Goal: Information Seeking & Learning: Learn about a topic

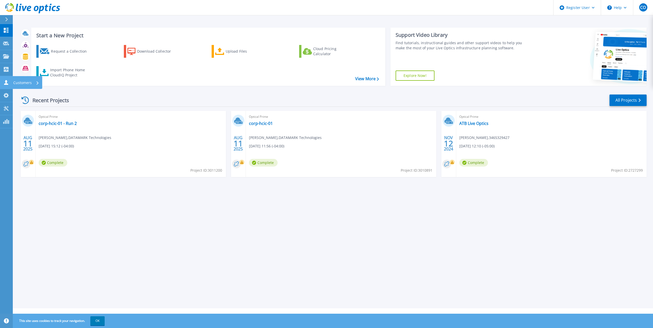
click at [14, 81] on p "Customers" at bounding box center [22, 82] width 18 height 13
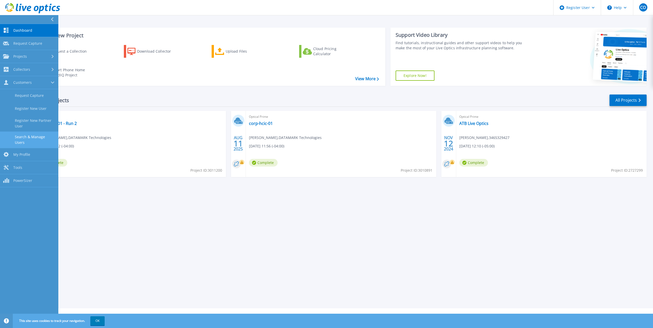
click at [47, 137] on link "Search & Manage Users" at bounding box center [29, 140] width 58 height 16
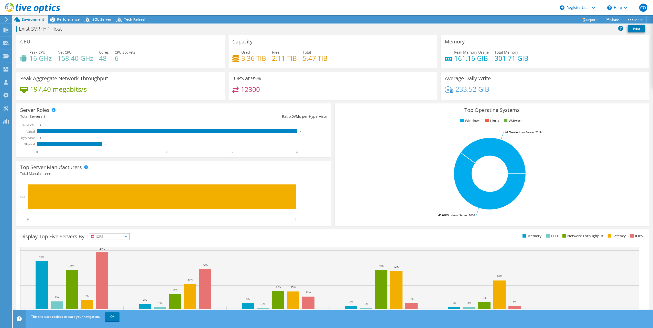
click at [46, 30] on h1 "Exist-SVRHYP-Host" at bounding box center [43, 29] width 53 height 6
click at [62, 31] on h1 "Exist-SVRHYP-Host" at bounding box center [43, 29] width 53 height 6
click at [70, 20] on span "Performance" at bounding box center [68, 19] width 23 height 5
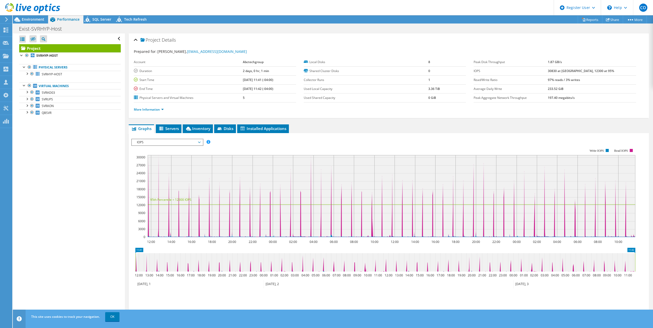
click at [248, 73] on b "2 days, 0 hr, 1 min" at bounding box center [256, 71] width 26 height 4
click at [209, 128] on span "Inventory" at bounding box center [197, 128] width 25 height 5
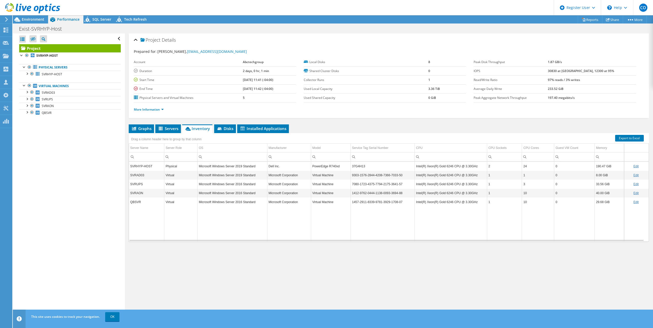
click at [378, 251] on div "Graphs Servers Inventory Hypervisor Disks Cluster Disks Installed Applications …" at bounding box center [389, 189] width 520 height 128
click at [335, 170] on td "PowerEdge R740xd" at bounding box center [331, 166] width 40 height 9
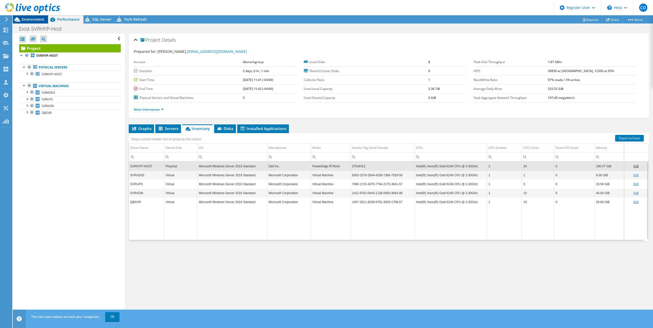
click at [28, 20] on span "Environment" at bounding box center [33, 19] width 23 height 5
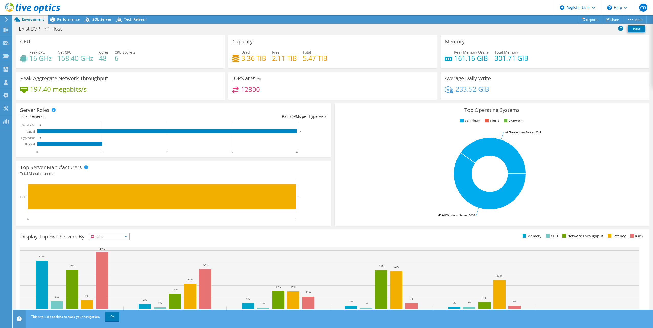
click at [249, 96] on div "12300" at bounding box center [332, 91] width 201 height 11
click at [71, 19] on span "Performance" at bounding box center [68, 19] width 23 height 5
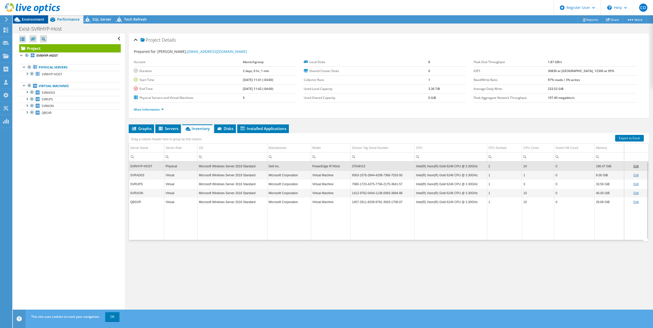
click at [35, 18] on span "Environment" at bounding box center [33, 19] width 23 height 5
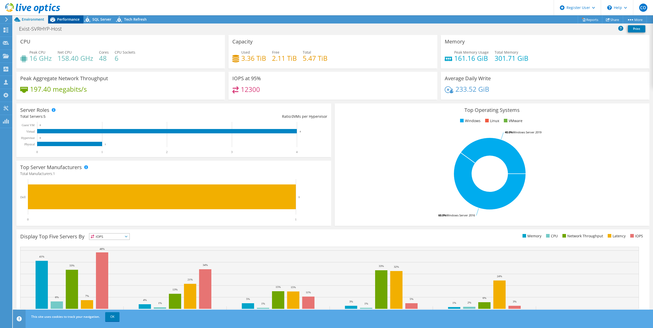
click at [72, 21] on span "Performance" at bounding box center [68, 19] width 23 height 5
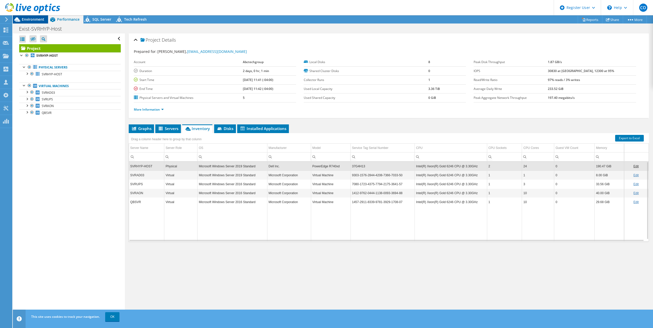
click at [25, 18] on span "Environment" at bounding box center [33, 19] width 23 height 5
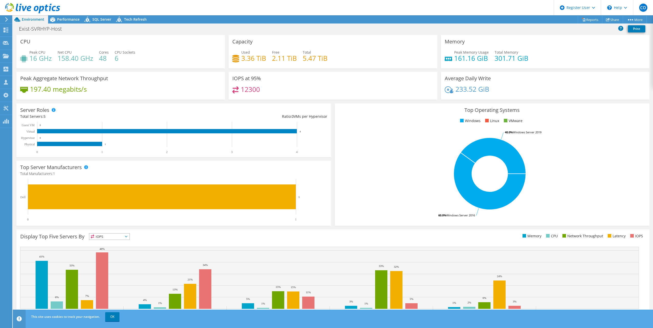
click at [317, 58] on h4 "5.47 TiB" at bounding box center [315, 58] width 25 height 6
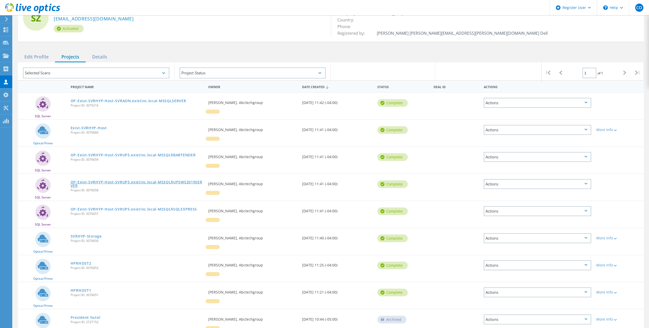
scroll to position [61, 0]
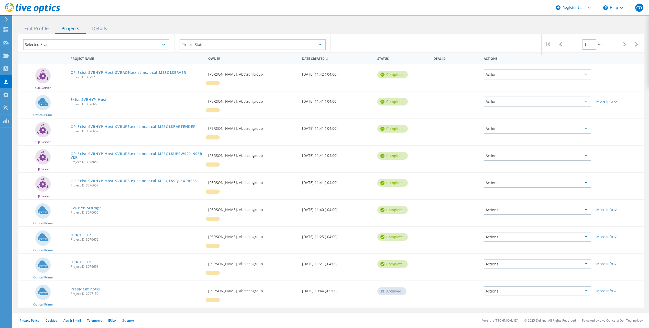
click at [97, 76] on span "Project ID: 3079216" at bounding box center [137, 77] width 132 height 3
click at [130, 140] on div "SQL Server OP-Exist-SVRHYP-Host-SVRUPS.existinc.local-MSSQL$BARTENDER Project I…" at bounding box center [331, 132] width 626 height 27
click at [132, 165] on div "OP-Exist-SVRHYP-Host-SVRUPS.existinc.local-MSSQL$UPSWS2019SERVER Project ID: 30…" at bounding box center [137, 157] width 138 height 23
click at [134, 185] on span "Project ID: 3076657" at bounding box center [137, 185] width 132 height 3
click at [103, 83] on div "OP-Exist-SVRHYP-Host-SVRAON.existinc.local-MSSQLSERVER Project ID: 3079216" at bounding box center [137, 73] width 138 height 19
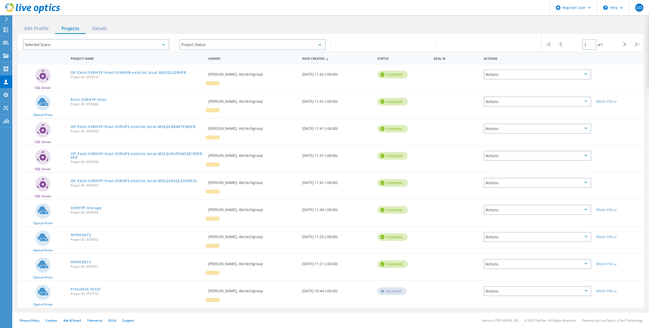
click at [103, 83] on div "OP-Exist-SVRHYP-Host-SVRAON.existinc.local-MSSQLSERVER Project ID: 3079216" at bounding box center [137, 73] width 138 height 19
click at [139, 133] on div "OP-Exist-SVRHYP-Host-SVRUPS.existinc.local-MSSQL$BARTENDER Project ID: 3076659" at bounding box center [137, 128] width 138 height 19
click at [122, 135] on div "OP-Exist-SVRHYP-Host-SVRUPS.existinc.local-MSSQL$BARTENDER Project ID: 3076659" at bounding box center [137, 128] width 138 height 19
drag, startPoint x: 63, startPoint y: 233, endPoint x: 175, endPoint y: 210, distance: 114.8
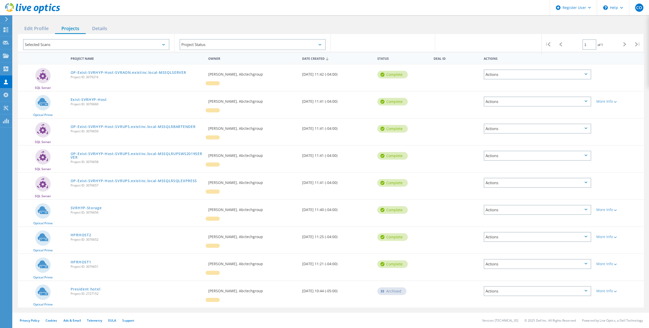
click at [175, 210] on div "SVRHYP-Storage Project ID: 3076656" at bounding box center [137, 209] width 138 height 19
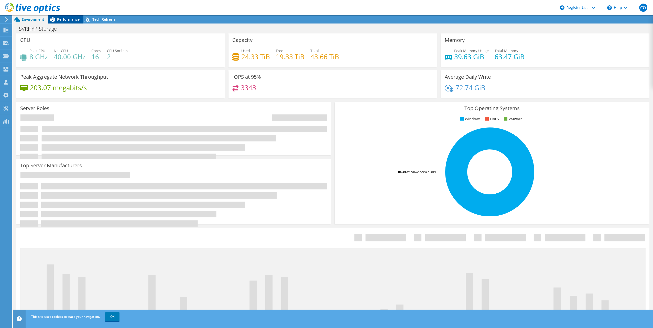
click at [72, 20] on span "Performance" at bounding box center [68, 19] width 23 height 5
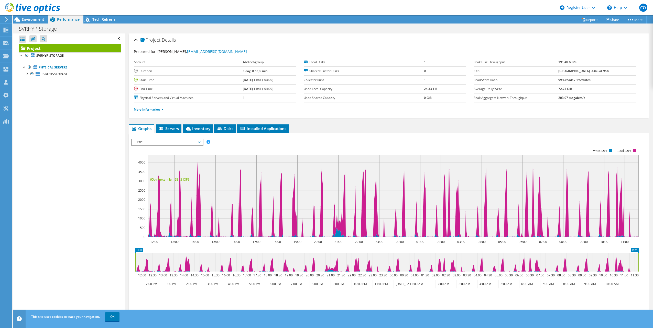
click at [243, 72] on b "1 day, 0 hr, 0 min" at bounding box center [255, 71] width 25 height 4
click at [279, 74] on td "1 day, 0 hr, 0 min" at bounding box center [269, 70] width 53 height 9
click at [44, 22] on div "Environment" at bounding box center [30, 19] width 35 height 8
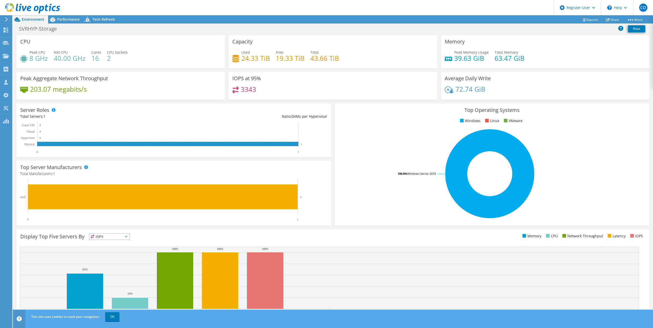
click at [70, 144] on rect at bounding box center [167, 144] width 261 height 4
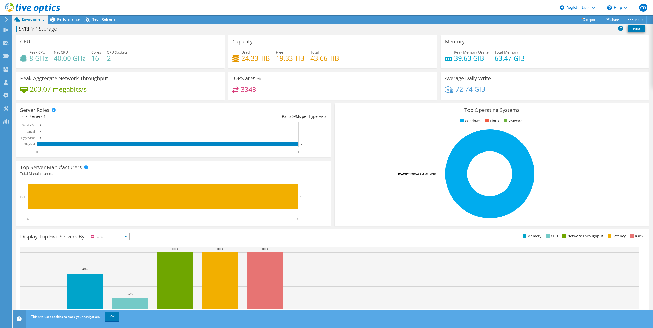
click at [47, 31] on h1 "SVRHYP-Storage" at bounding box center [41, 29] width 48 height 6
click at [234, 108] on div "Server Roles Physical Servers represent bare metal servers that were targets of…" at bounding box center [173, 131] width 315 height 54
click at [26, 135] on rect at bounding box center [172, 138] width 304 height 32
click at [29, 133] on text "Virtual" at bounding box center [30, 132] width 9 height 4
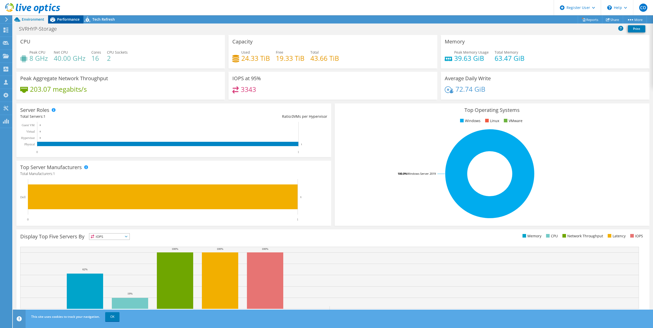
click at [62, 19] on span "Performance" at bounding box center [68, 19] width 23 height 5
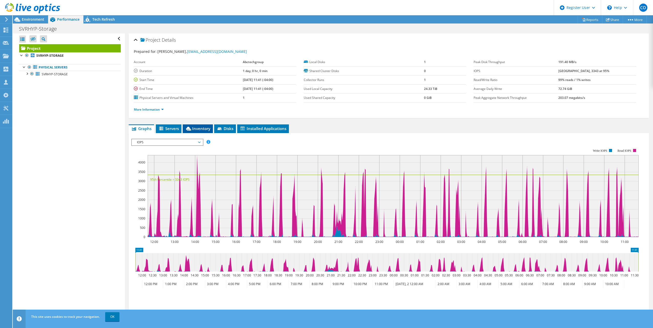
click at [198, 130] on span "Inventory" at bounding box center [197, 128] width 25 height 5
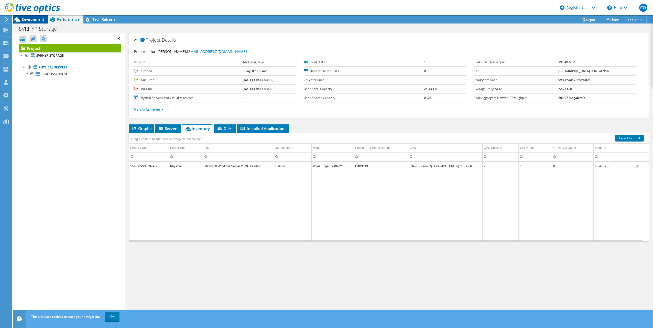
click at [23, 23] on div "Environment" at bounding box center [30, 19] width 35 height 8
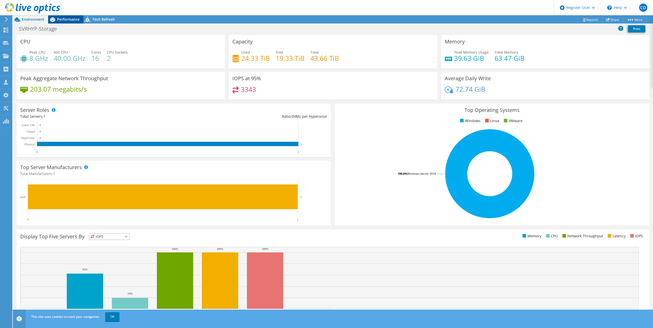
click at [80, 19] on div "Performance" at bounding box center [65, 19] width 35 height 8
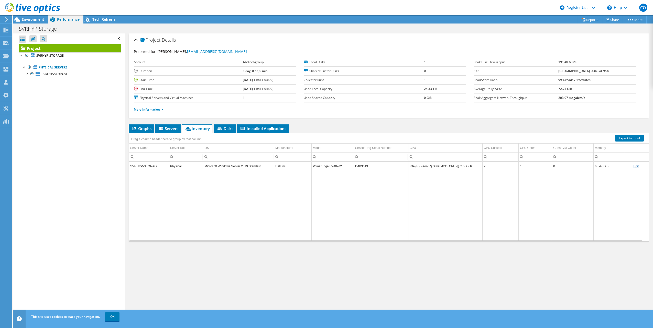
click at [151, 110] on link "More Information" at bounding box center [149, 109] width 30 height 4
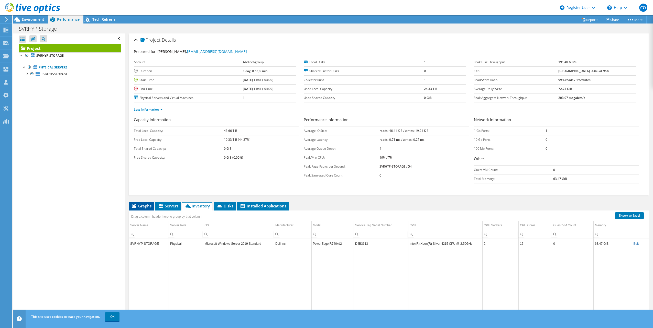
click at [144, 206] on span "Graphs" at bounding box center [141, 206] width 20 height 5
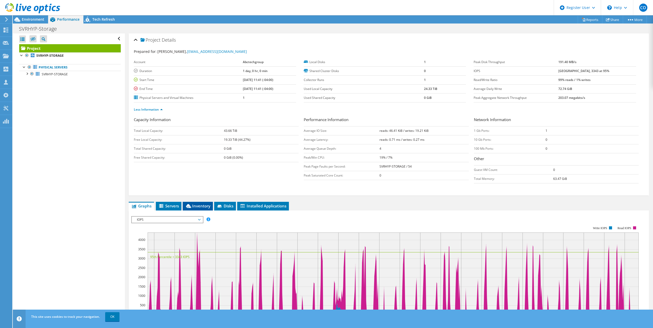
click at [195, 207] on span "Inventory" at bounding box center [197, 206] width 25 height 5
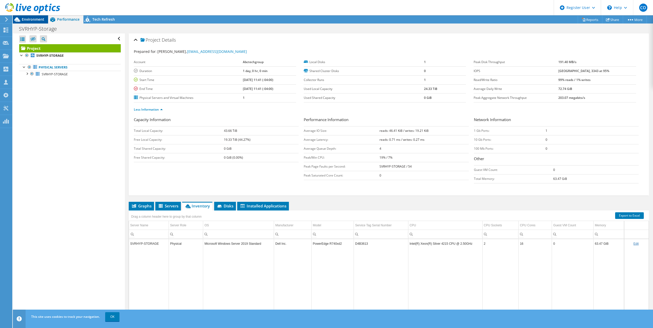
click at [31, 17] on span "Environment" at bounding box center [33, 19] width 23 height 5
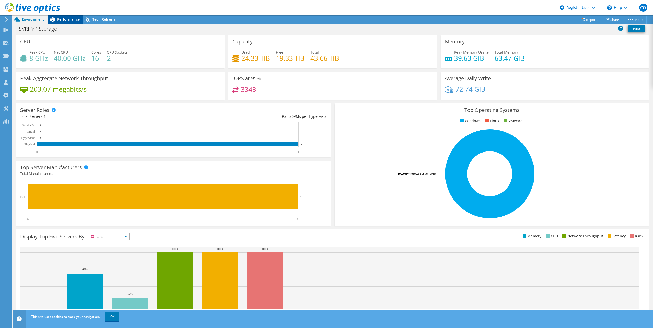
click at [75, 17] on div "Performance" at bounding box center [65, 19] width 35 height 8
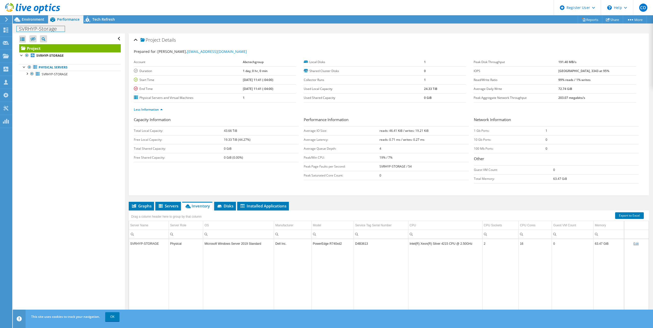
click at [34, 24] on div "SVRHYP-Storage Print" at bounding box center [333, 28] width 640 height 9
click at [35, 23] on div "Environment" at bounding box center [30, 19] width 35 height 8
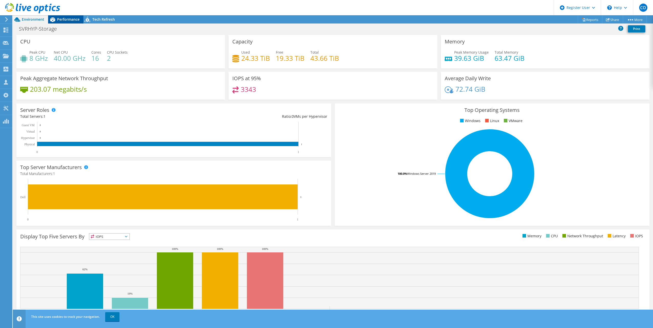
click at [62, 23] on div "Performance" at bounding box center [65, 19] width 35 height 8
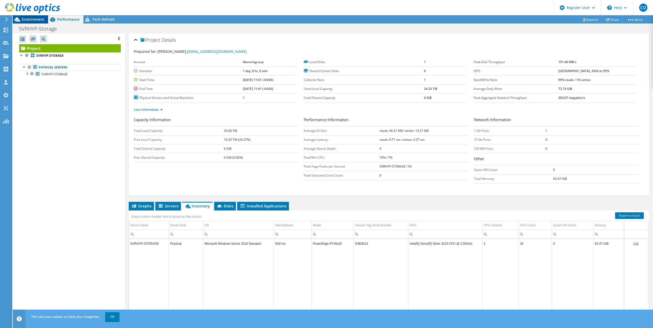
click at [38, 19] on span "Environment" at bounding box center [33, 19] width 23 height 5
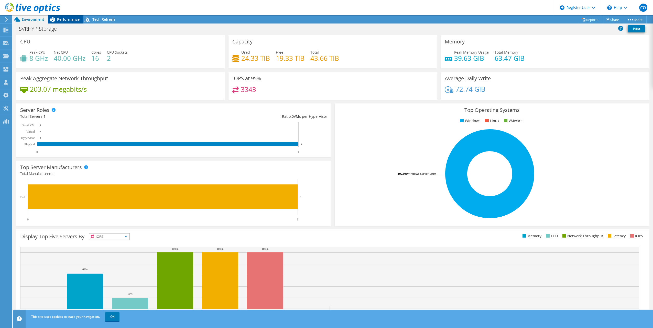
click at [78, 21] on span "Performance" at bounding box center [68, 19] width 23 height 5
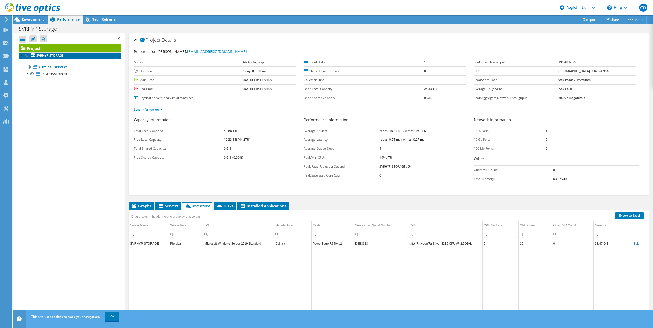
click at [79, 54] on link "SVRHYP-STORAGE" at bounding box center [70, 55] width 102 height 7
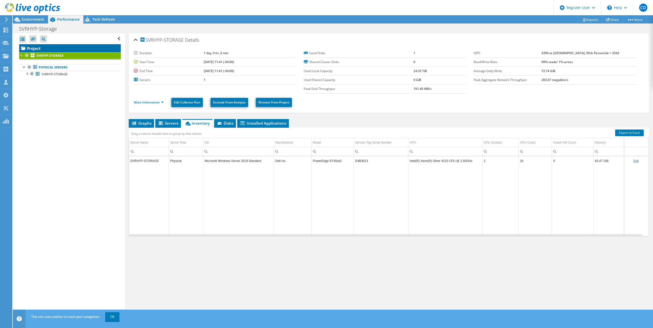
click at [48, 51] on link "Project" at bounding box center [70, 48] width 102 height 8
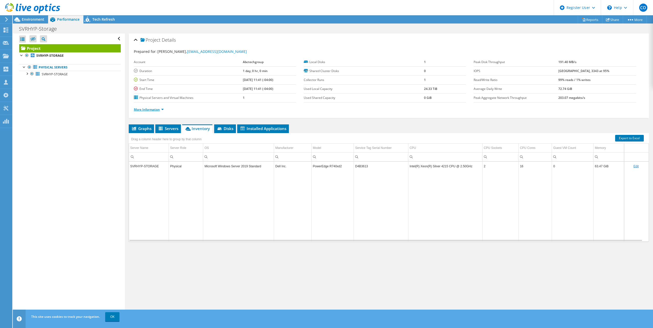
click at [146, 108] on link "More Information" at bounding box center [149, 109] width 30 height 4
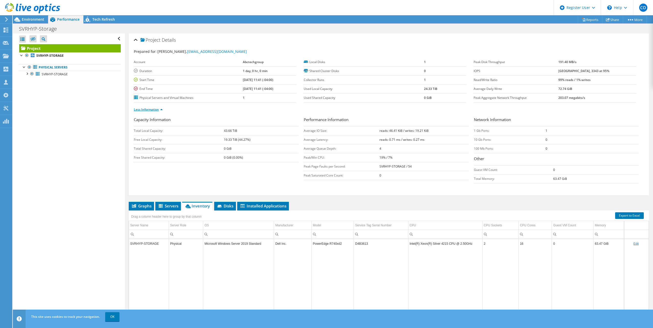
click at [146, 108] on link "Less Information" at bounding box center [148, 109] width 29 height 4
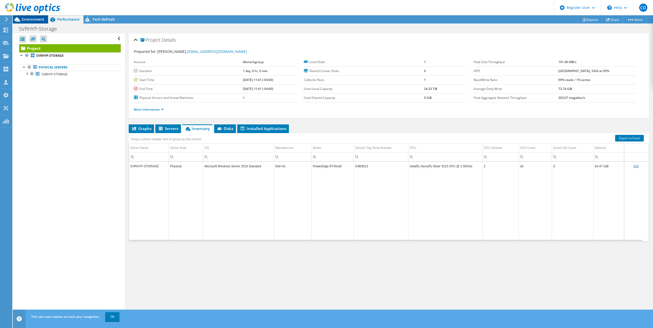
click at [39, 17] on span "Environment" at bounding box center [33, 19] width 23 height 5
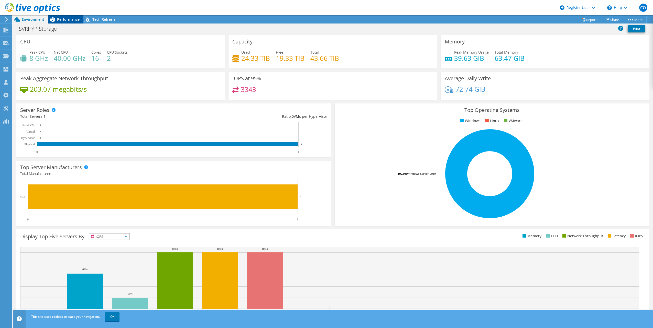
click at [69, 19] on span "Performance" at bounding box center [68, 19] width 23 height 5
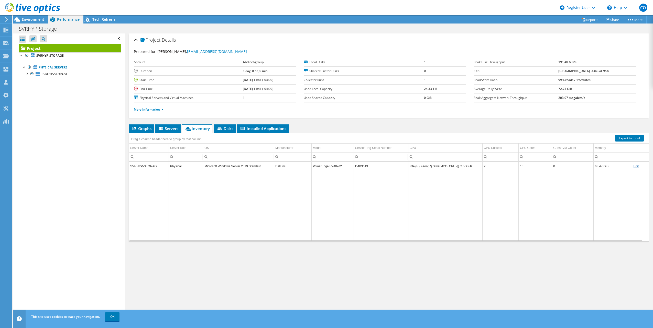
click at [243, 76] on td "[DATE] 11:41 (-04:00)" at bounding box center [269, 79] width 53 height 9
click at [243, 73] on td "1 day, 0 hr, 0 min" at bounding box center [269, 70] width 53 height 9
drag, startPoint x: 261, startPoint y: 71, endPoint x: 244, endPoint y: 70, distance: 17.4
click at [244, 70] on td "1 day, 0 hr, 0 min" at bounding box center [269, 70] width 53 height 9
click at [326, 113] on div "More Information" at bounding box center [389, 110] width 510 height 14
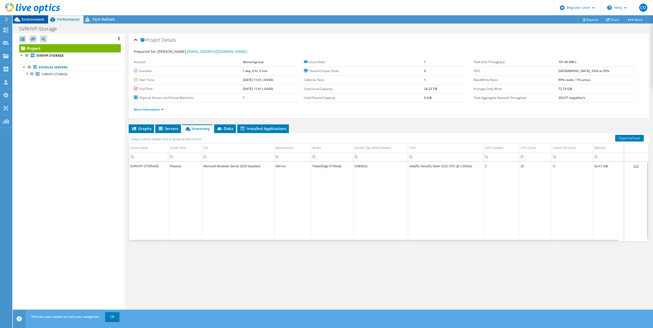
click at [27, 23] on div "Environment" at bounding box center [30, 19] width 35 height 8
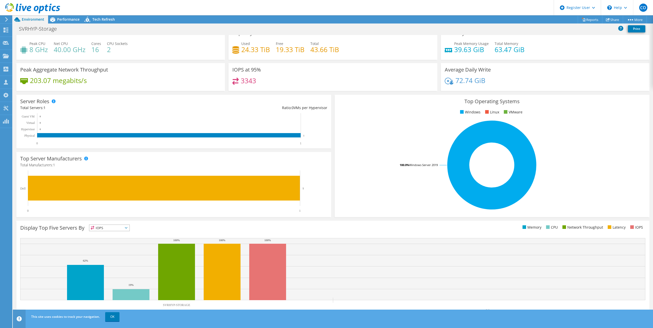
scroll to position [13, 0]
